Goal: Task Accomplishment & Management: Manage account settings

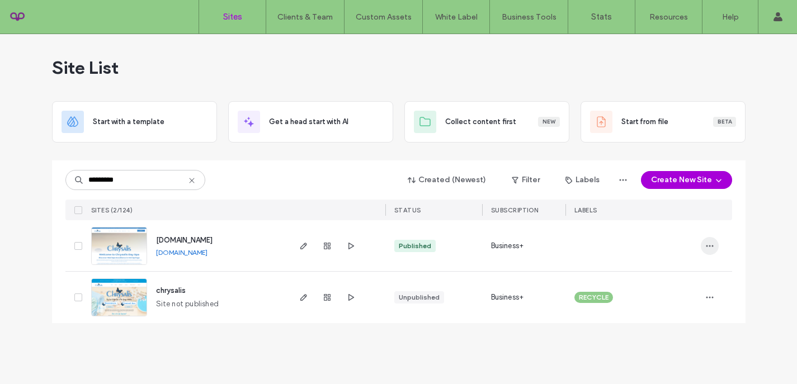
type input "*********"
click at [710, 246] on icon "button" at bounding box center [709, 246] width 9 height 9
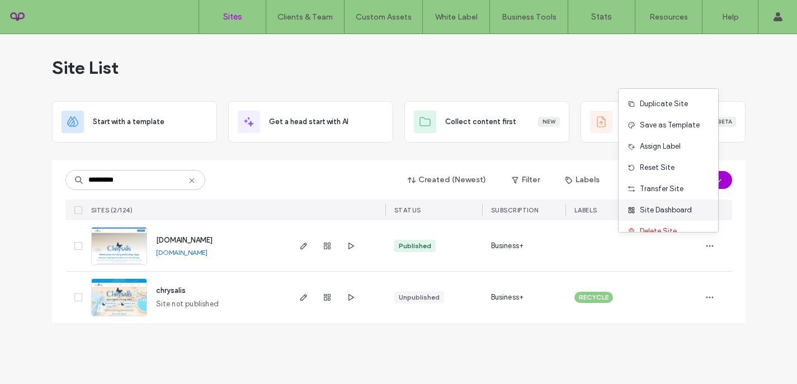
click at [667, 213] on span "Site Dashboard" at bounding box center [666, 210] width 52 height 11
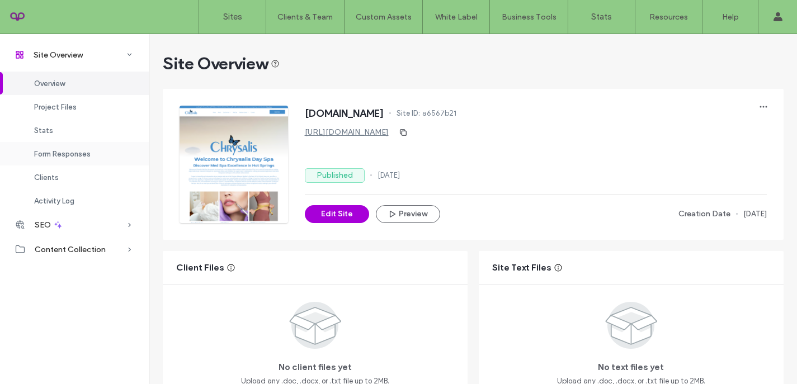
click at [62, 152] on span "Form Responses" at bounding box center [62, 154] width 57 height 8
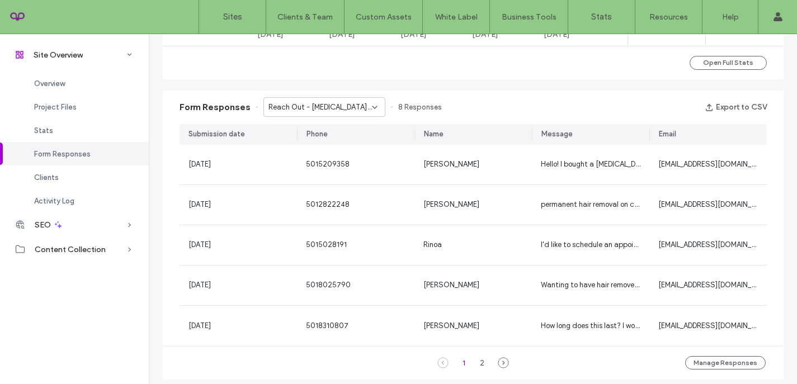
scroll to position [714, 0]
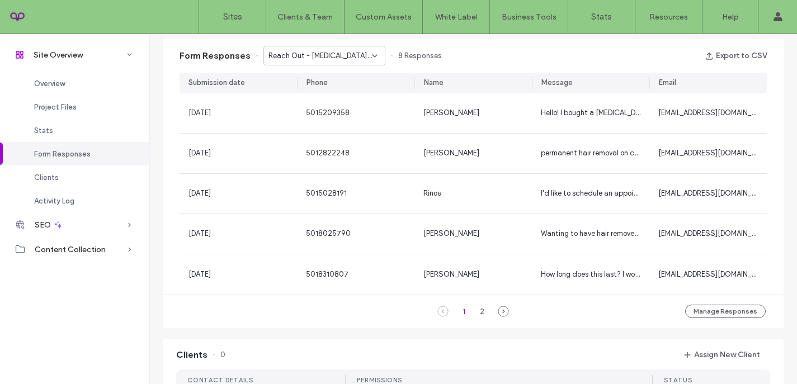
click at [345, 56] on span "Reach Out - [MEDICAL_DATA] page" at bounding box center [320, 55] width 103 height 11
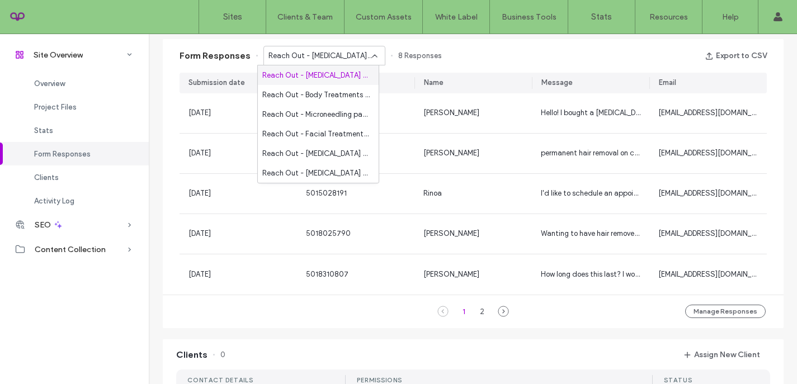
click at [345, 56] on span "Reach Out - [MEDICAL_DATA] page" at bounding box center [320, 55] width 103 height 11
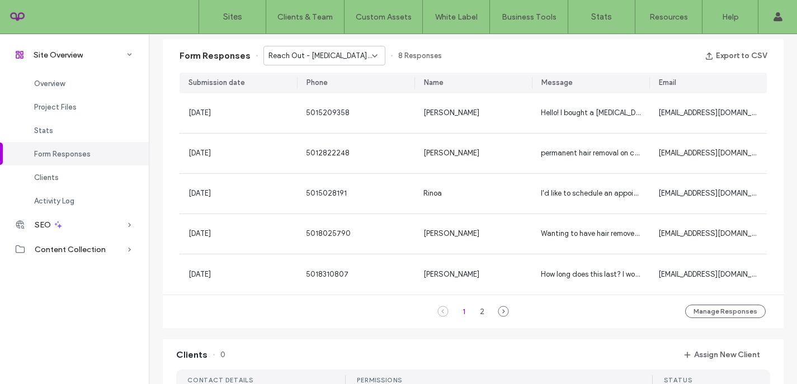
click at [345, 64] on div "Reach Out - [MEDICAL_DATA] page" at bounding box center [324, 56] width 122 height 20
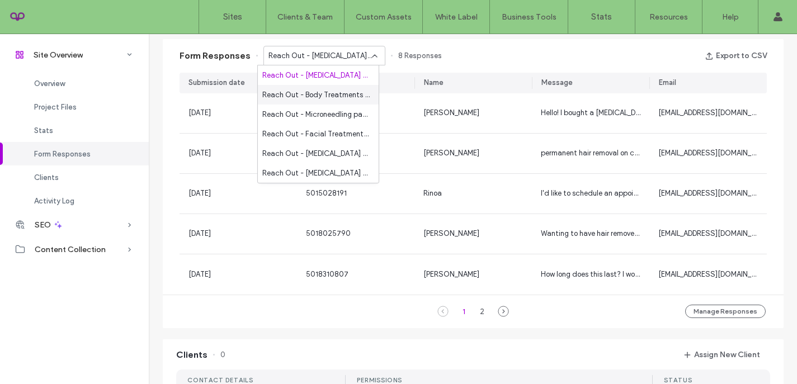
click at [340, 90] on span "Reach Out - Body Treatments page" at bounding box center [315, 95] width 107 height 11
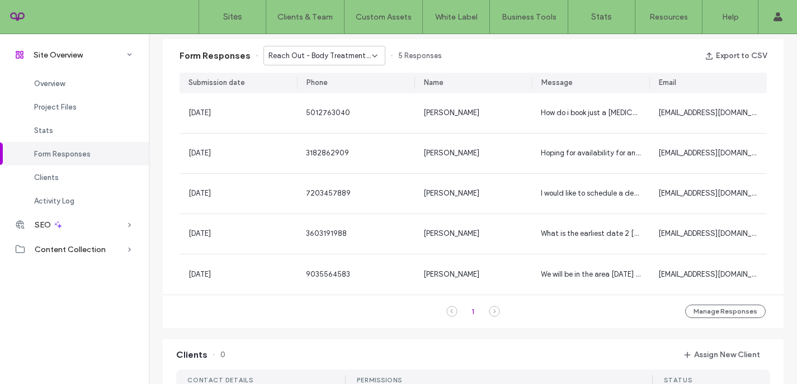
click at [335, 59] on span "Reach Out - Body Treatments page" at bounding box center [320, 55] width 103 height 11
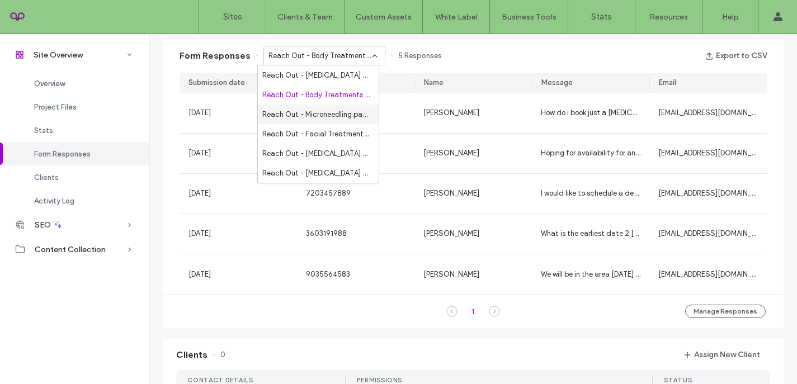
click at [332, 120] on span "Reach Out - Microneedling page" at bounding box center [315, 114] width 107 height 11
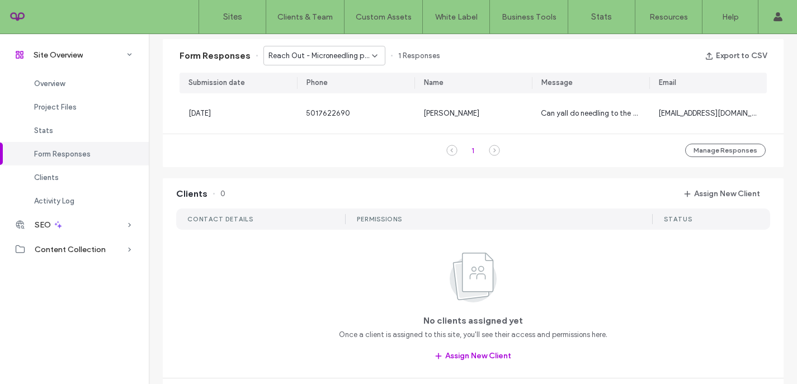
click at [341, 56] on span "Reach Out - Microneedling page" at bounding box center [320, 55] width 103 height 11
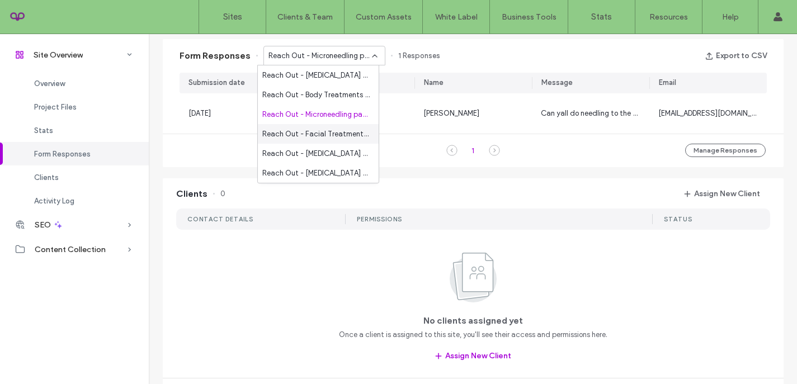
click at [327, 133] on span "Reach Out - Facial Treatments page" at bounding box center [315, 134] width 107 height 11
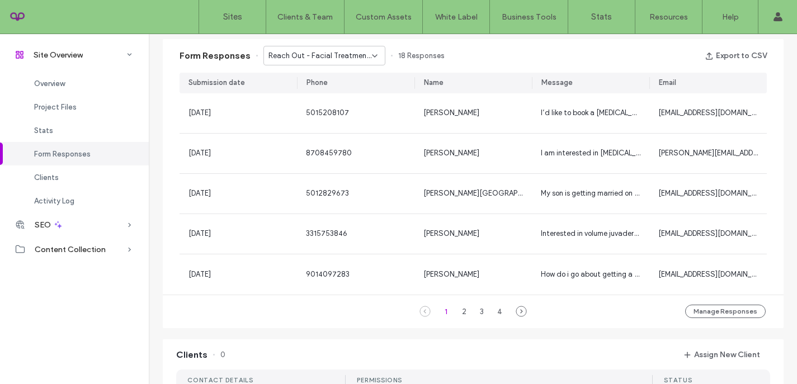
click at [324, 57] on span "Reach Out - Facial Treatments page" at bounding box center [320, 55] width 103 height 11
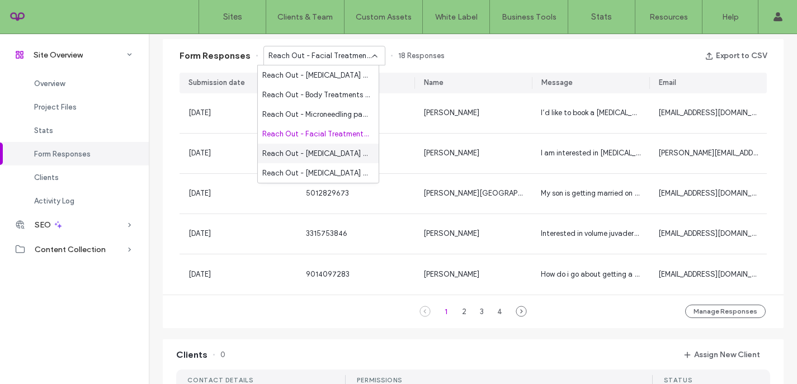
click at [323, 154] on span "Reach Out - [MEDICAL_DATA] page" at bounding box center [315, 153] width 107 height 11
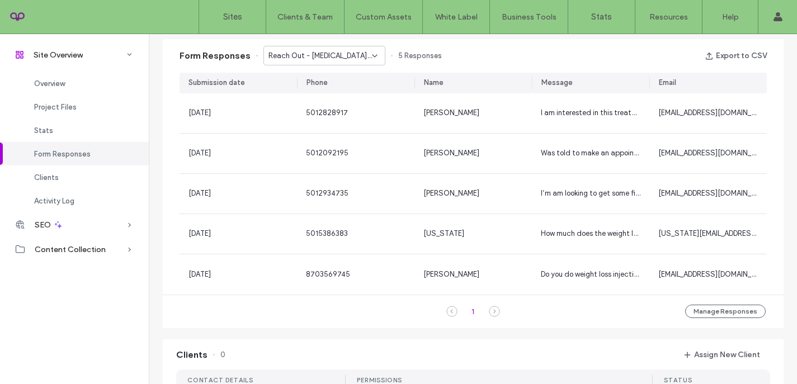
click at [336, 58] on span "Reach Out - [MEDICAL_DATA] page" at bounding box center [320, 55] width 103 height 11
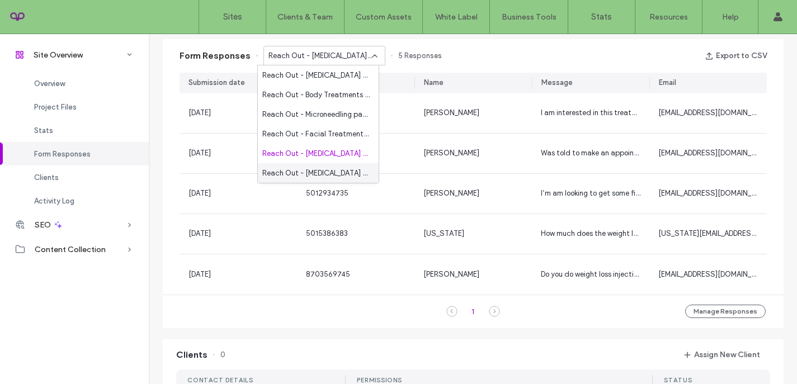
click at [328, 172] on span "Reach Out - [MEDICAL_DATA] page" at bounding box center [315, 173] width 107 height 11
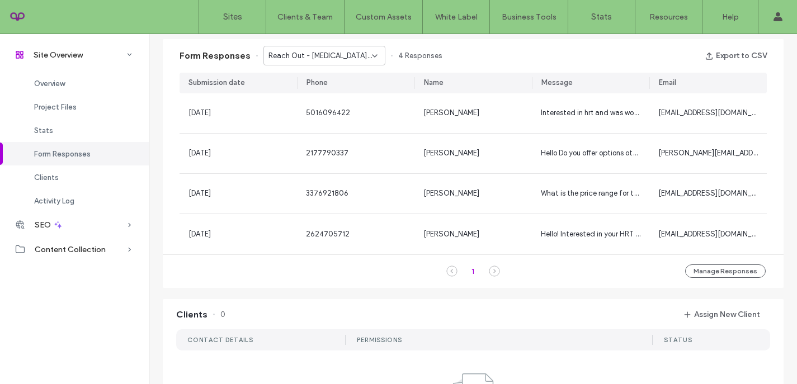
click at [359, 53] on span "Reach Out - [MEDICAL_DATA] page" at bounding box center [320, 55] width 103 height 11
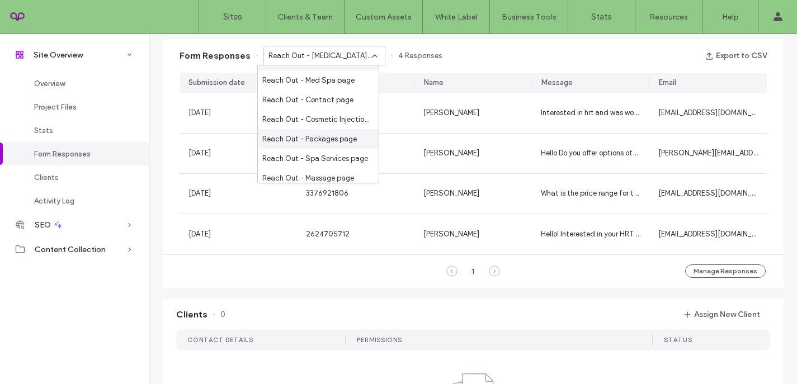
scroll to position [114, 0]
click at [318, 79] on span "Reach Out - Med Spa page" at bounding box center [308, 79] width 92 height 11
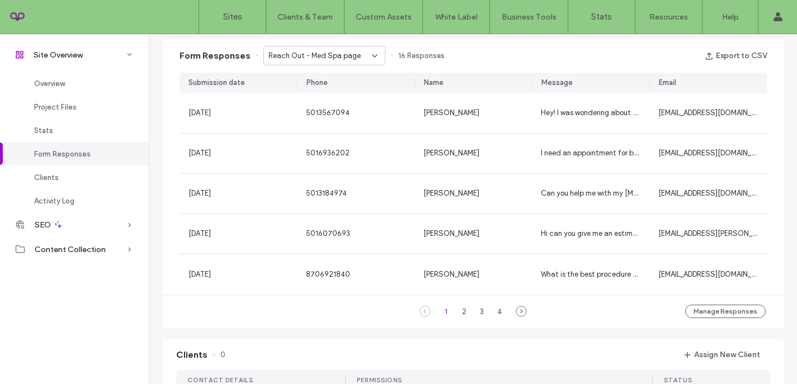
click at [338, 59] on span "Reach Out - Med Spa page" at bounding box center [315, 55] width 92 height 11
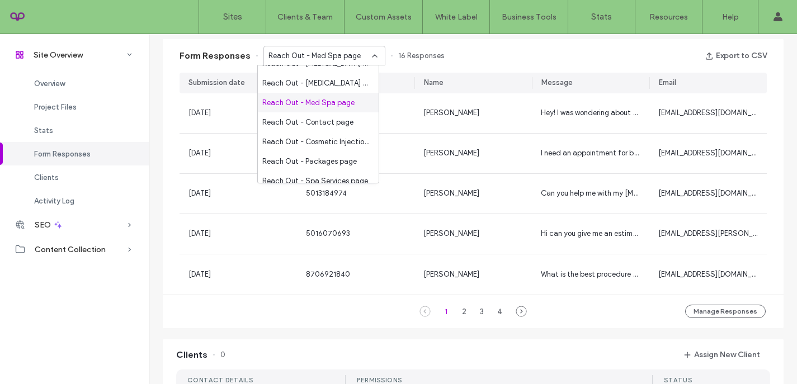
scroll to position [107, 0]
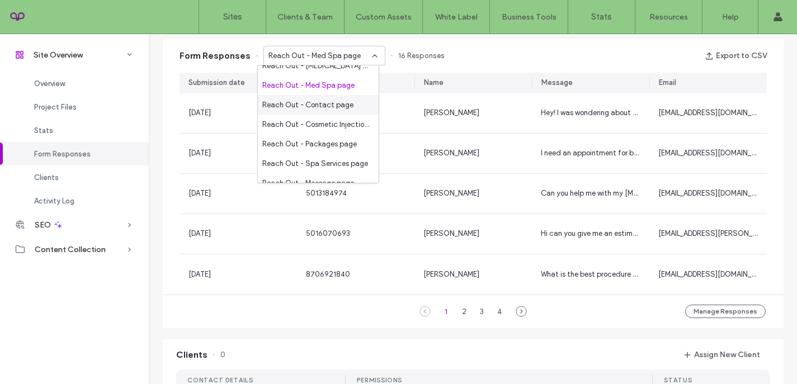
click at [321, 111] on div "Reach Out - Contact page" at bounding box center [318, 105] width 121 height 20
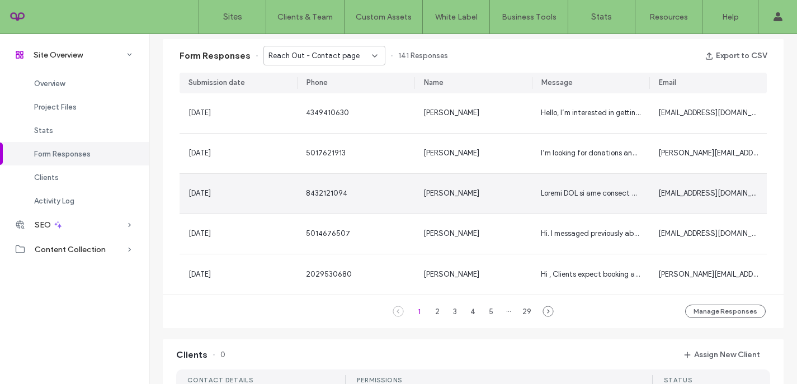
scroll to position [744, 0]
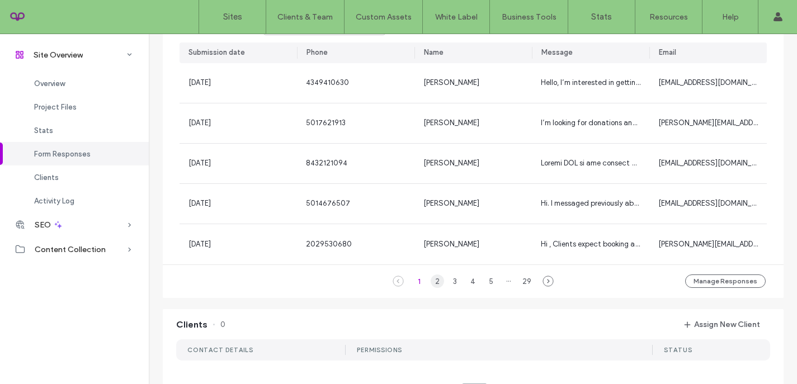
click at [434, 280] on div "2" at bounding box center [437, 281] width 13 height 13
click at [451, 282] on div "3" at bounding box center [455, 281] width 13 height 13
click at [470, 282] on div "4" at bounding box center [473, 281] width 13 height 13
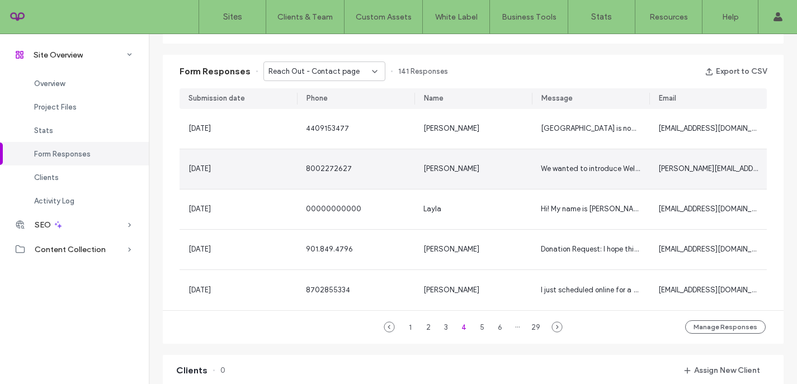
scroll to position [695, 0]
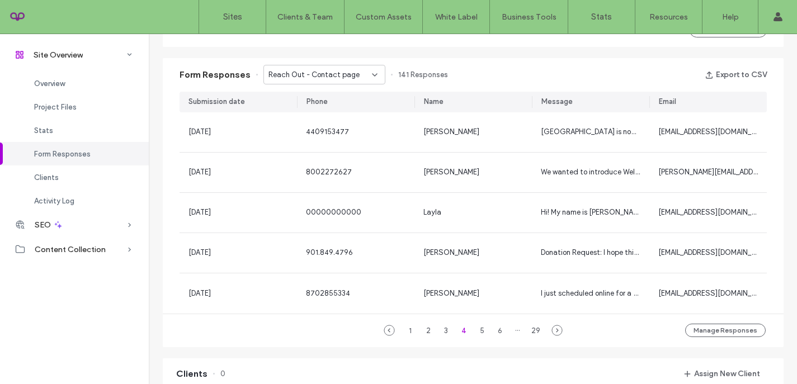
click at [350, 77] on span "Reach Out - Contact page" at bounding box center [314, 74] width 91 height 11
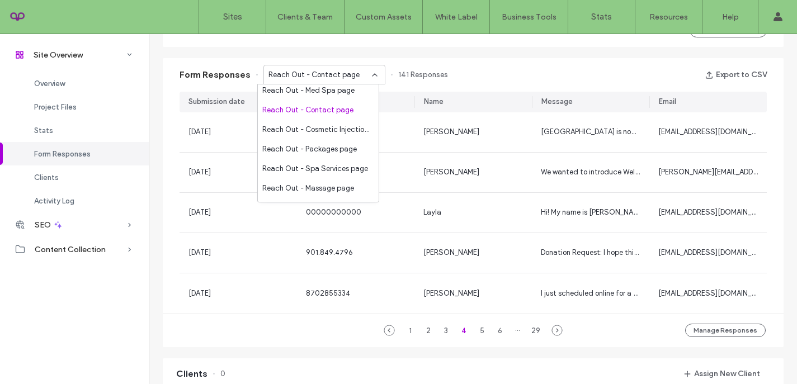
scroll to position [107, 0]
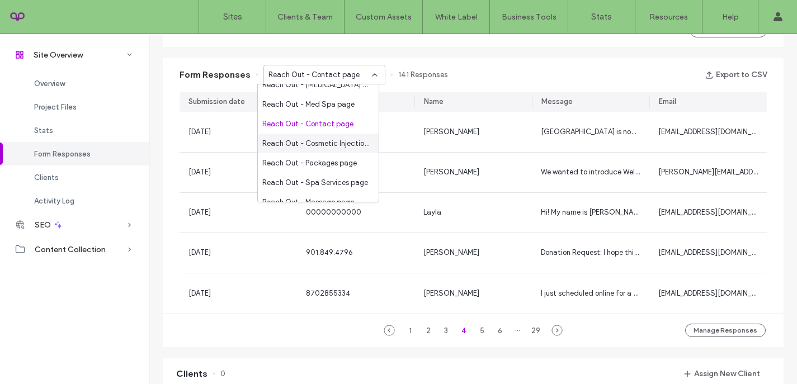
click at [328, 146] on span "Reach Out - Cosmetic Injections page" at bounding box center [315, 143] width 107 height 11
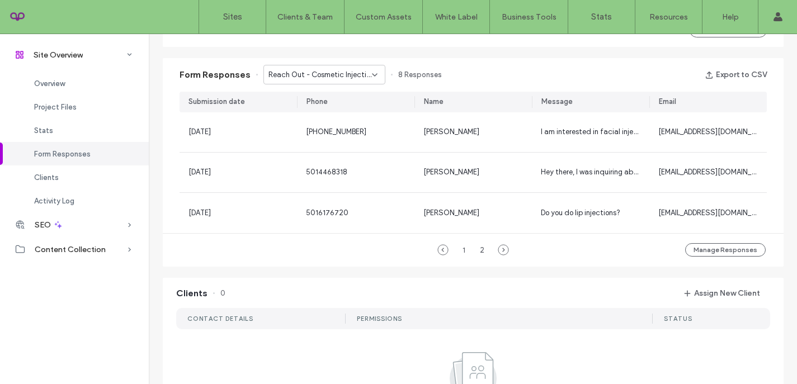
click at [332, 76] on span "Reach Out - Cosmetic Injections page" at bounding box center [320, 74] width 103 height 11
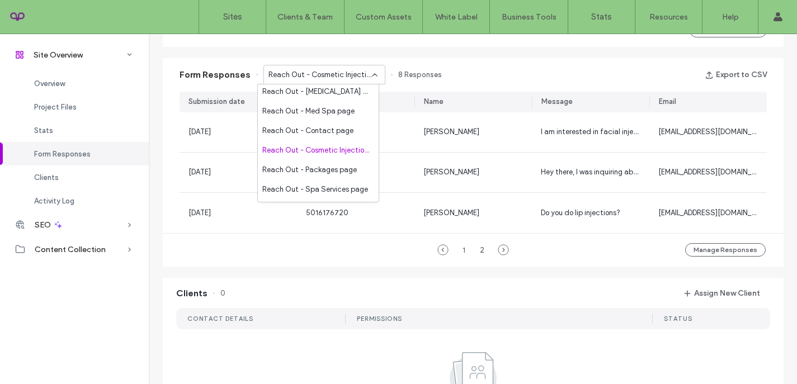
scroll to position [117, 0]
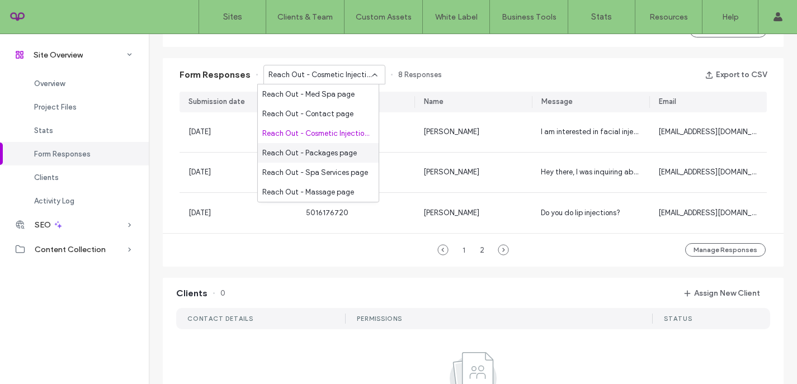
click at [324, 157] on span "Reach Out - Packages page" at bounding box center [309, 153] width 95 height 11
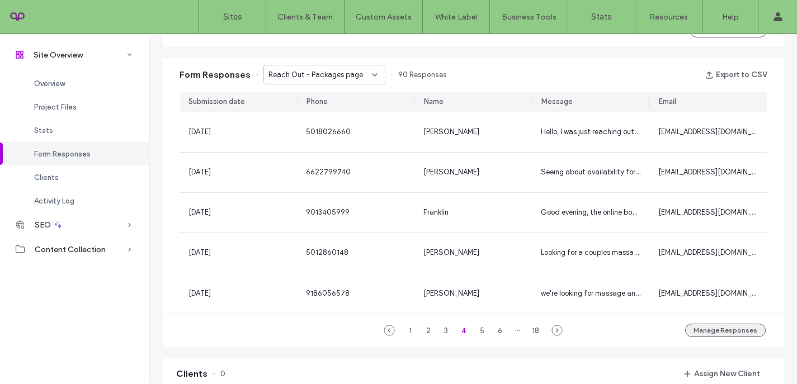
click at [715, 330] on button "Manage Responses" at bounding box center [725, 330] width 81 height 13
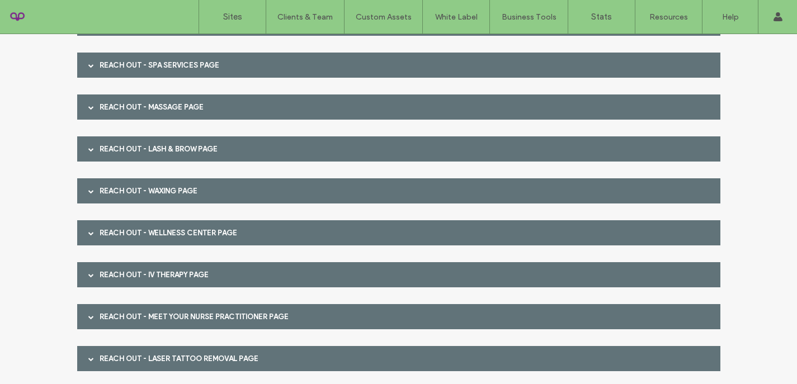
scroll to position [525, 0]
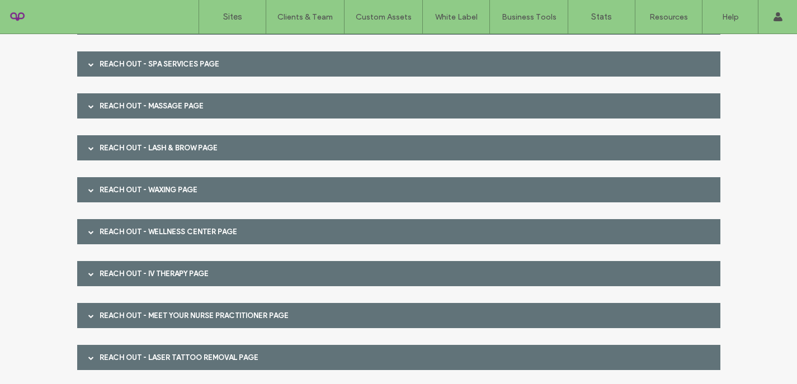
click at [88, 67] on span at bounding box center [91, 64] width 6 height 20
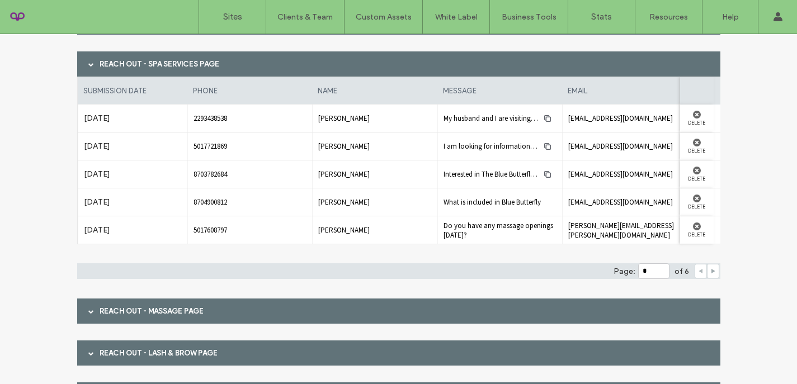
click at [710, 269] on icon at bounding box center [713, 272] width 6 height 6
type input "*"
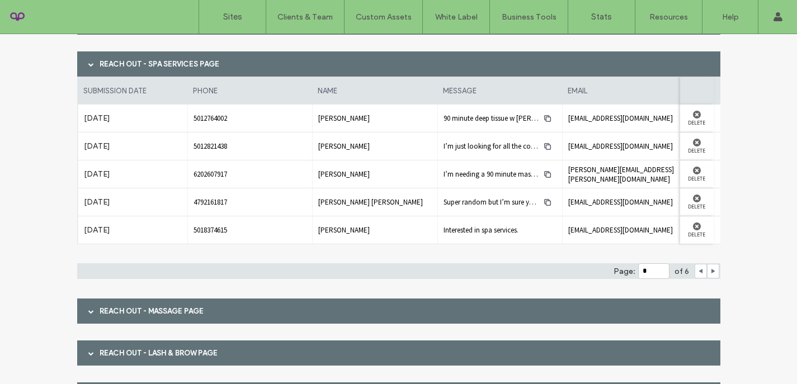
click at [507, 316] on div "Reach Out - Massage page" at bounding box center [398, 311] width 643 height 25
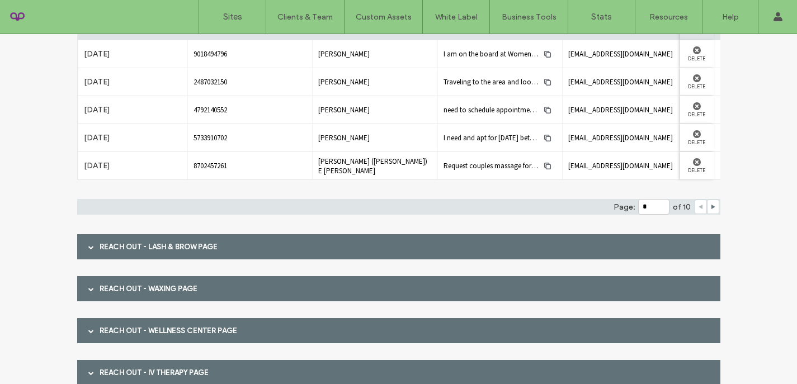
scroll to position [902, 0]
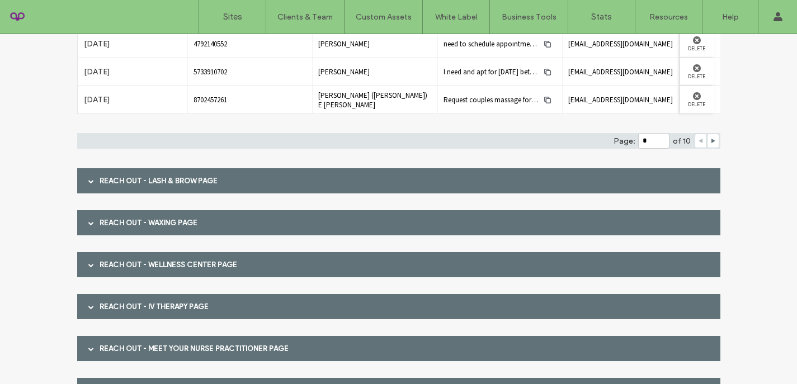
click at [488, 182] on div "Reach Out - Lash & Brow page" at bounding box center [398, 180] width 643 height 25
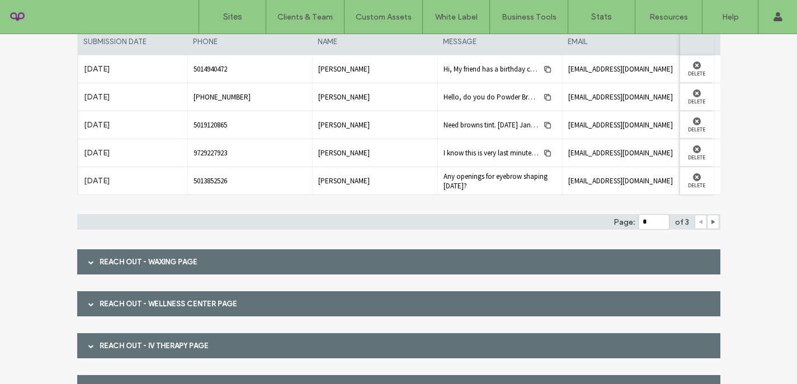
scroll to position [1089, 0]
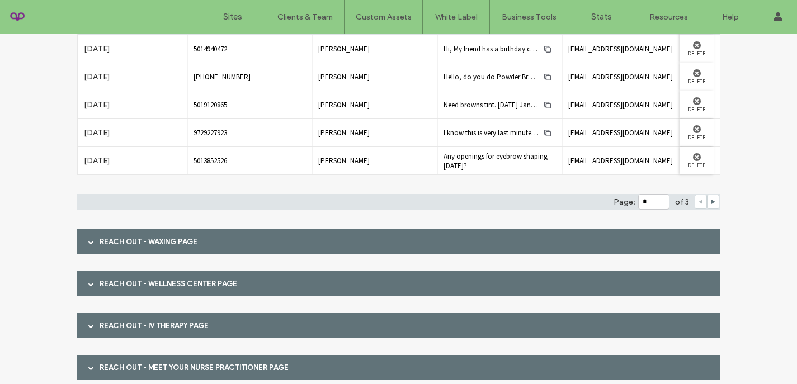
click at [487, 241] on div "Reach Out - Waxing page" at bounding box center [398, 241] width 643 height 25
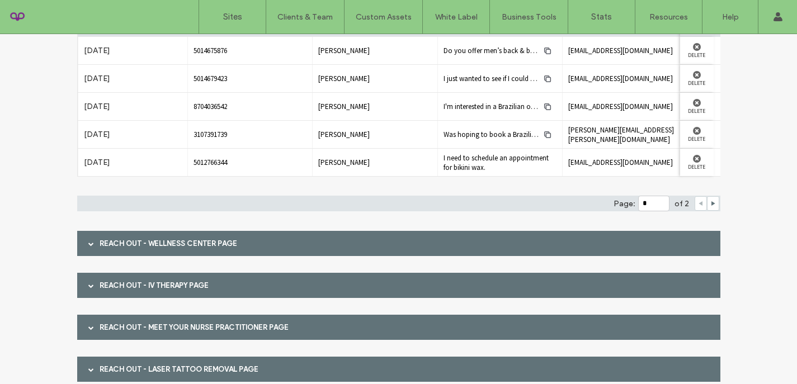
scroll to position [1336, 0]
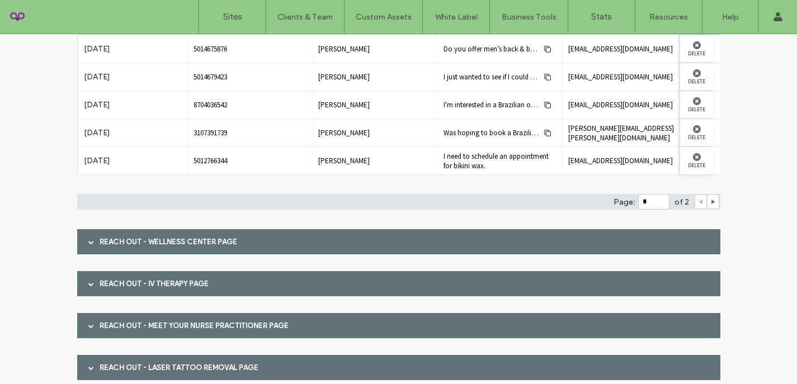
click at [557, 242] on div "Reach Out - Wellness Center page" at bounding box center [398, 241] width 643 height 25
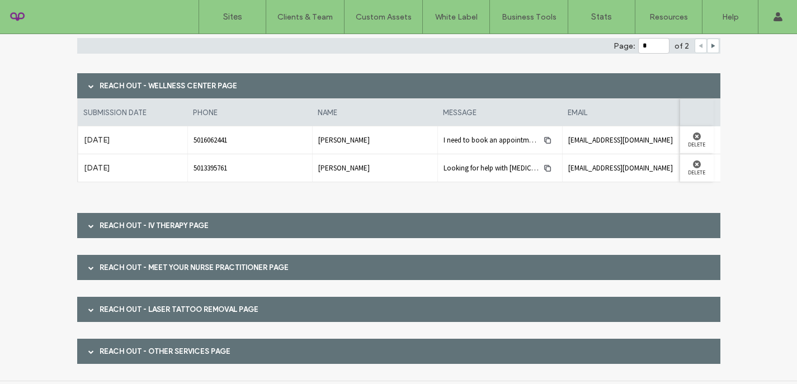
scroll to position [1496, 0]
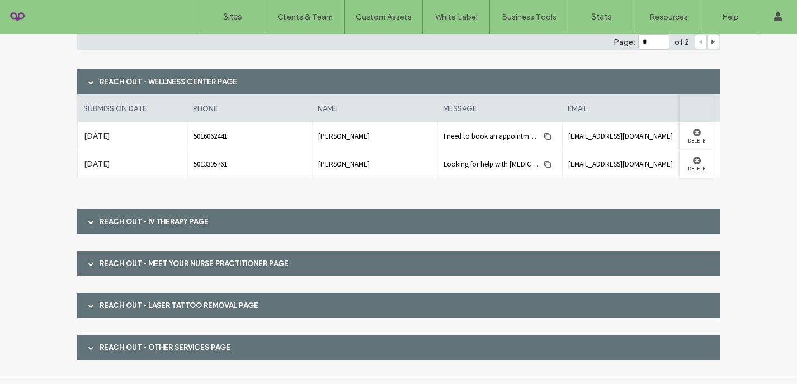
click at [540, 216] on div "Reach Out - IV Therapy page" at bounding box center [398, 221] width 643 height 25
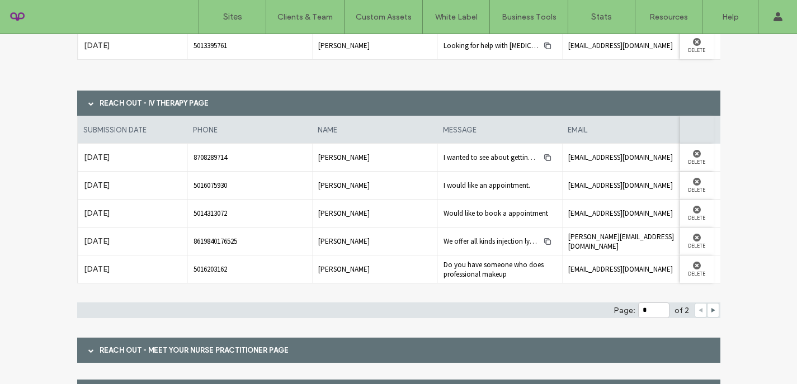
scroll to position [1717, 0]
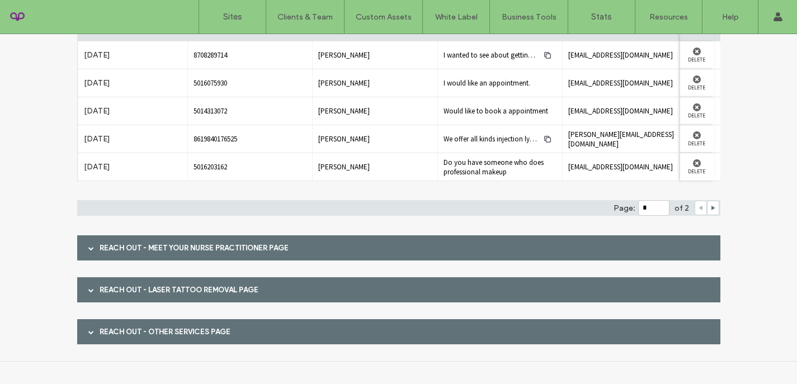
click at [392, 242] on div "Reach Out - Meet Your Nurse Practitioner page" at bounding box center [398, 248] width 643 height 25
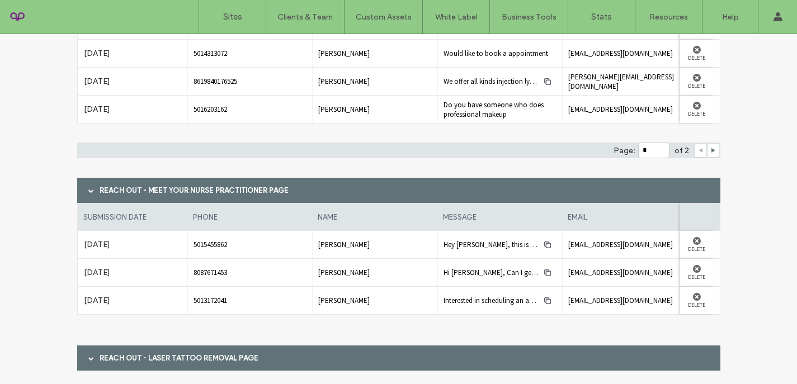
scroll to position [1843, 0]
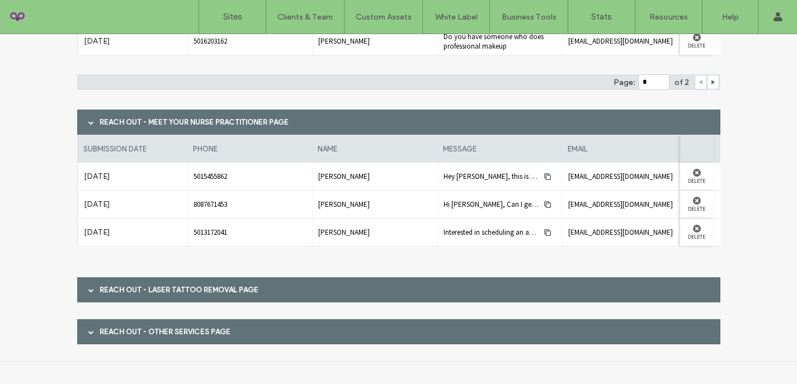
click at [378, 279] on div "Reach Out - Laser Tattoo Removal page" at bounding box center [398, 289] width 643 height 25
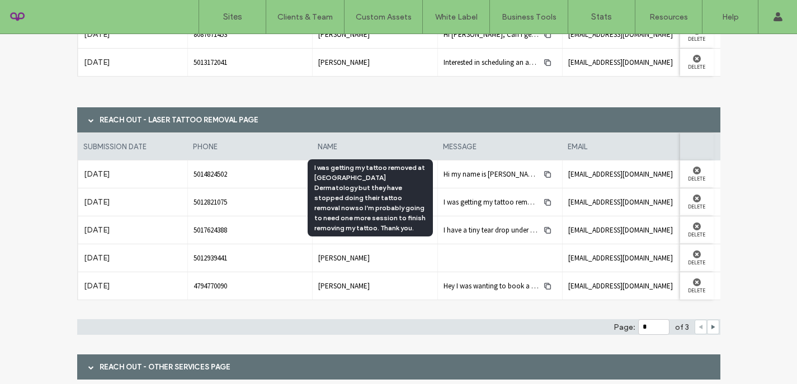
scroll to position [2048, 0]
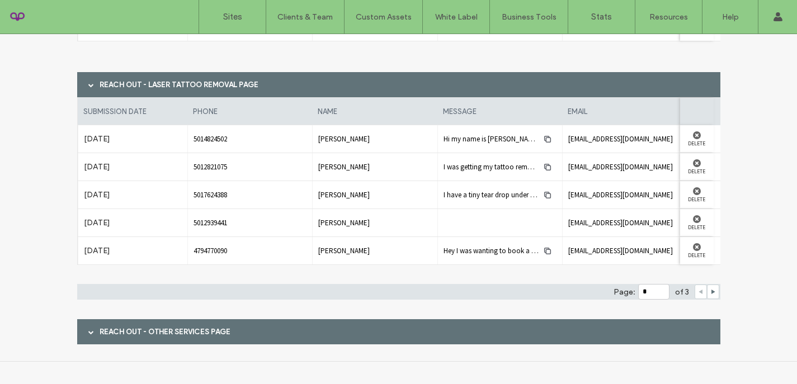
click at [466, 322] on div "Reach Out - Other Services page" at bounding box center [398, 331] width 643 height 25
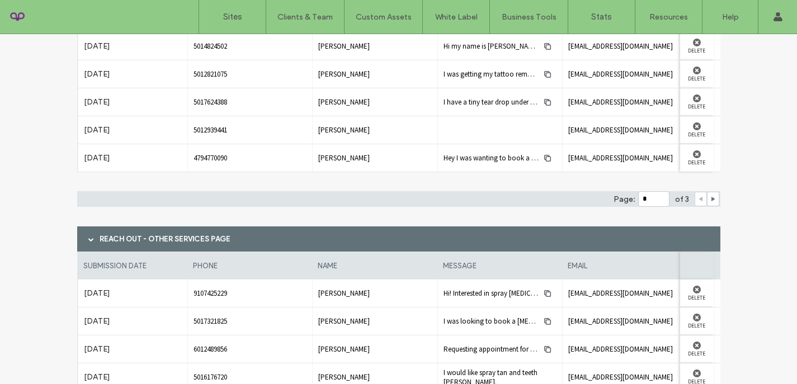
scroll to position [2189, 0]
